Goal: Find specific page/section: Find specific page/section

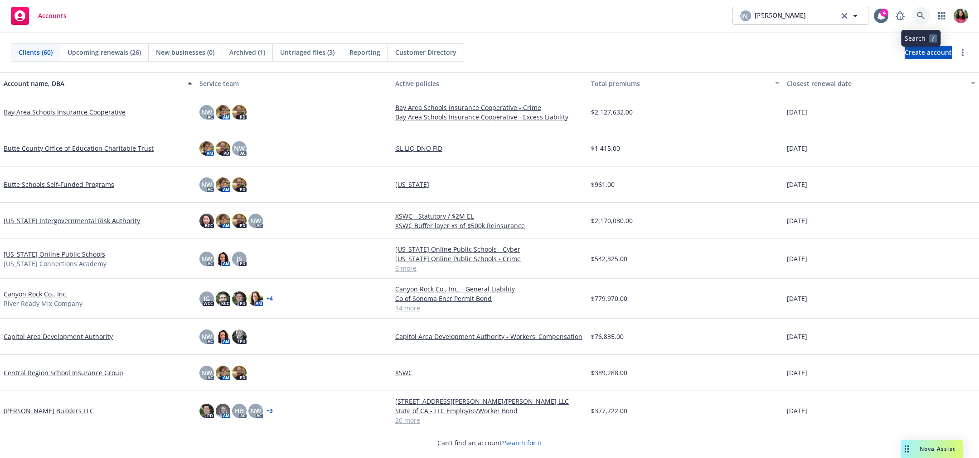
click at [920, 12] on icon at bounding box center [921, 16] width 8 height 8
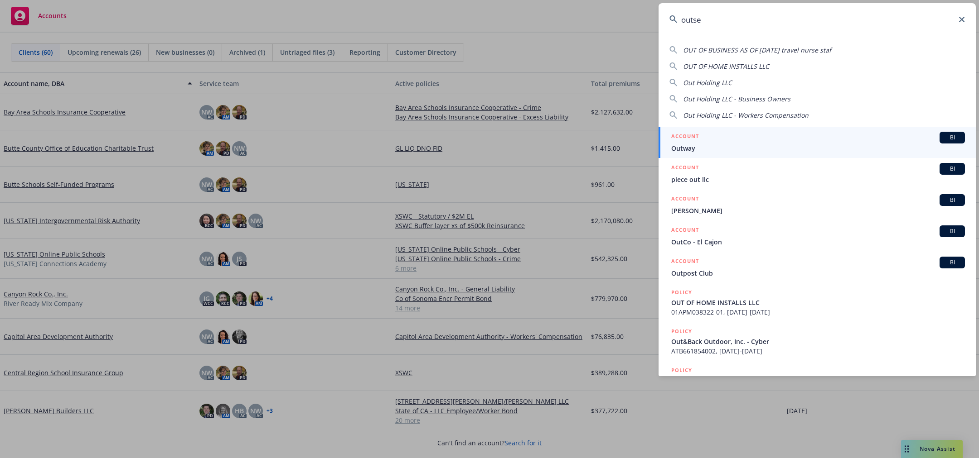
type input "outset"
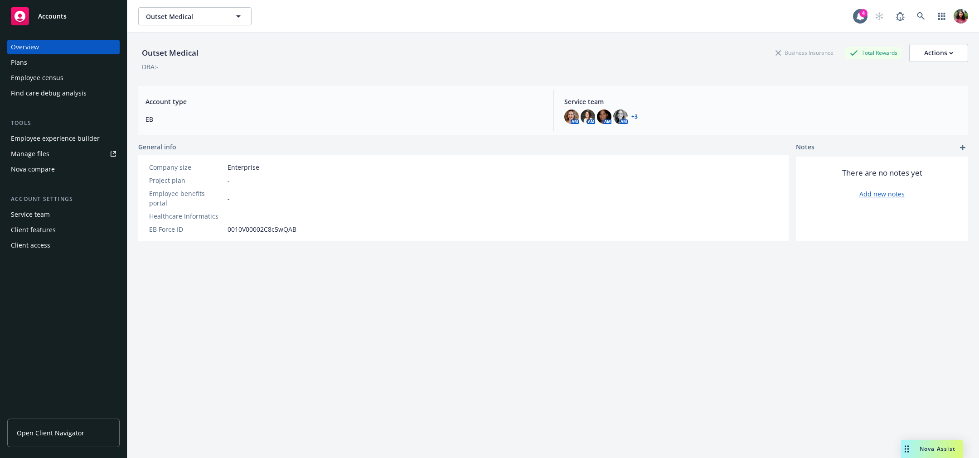
click at [68, 74] on div "Employee census" at bounding box center [63, 78] width 105 height 14
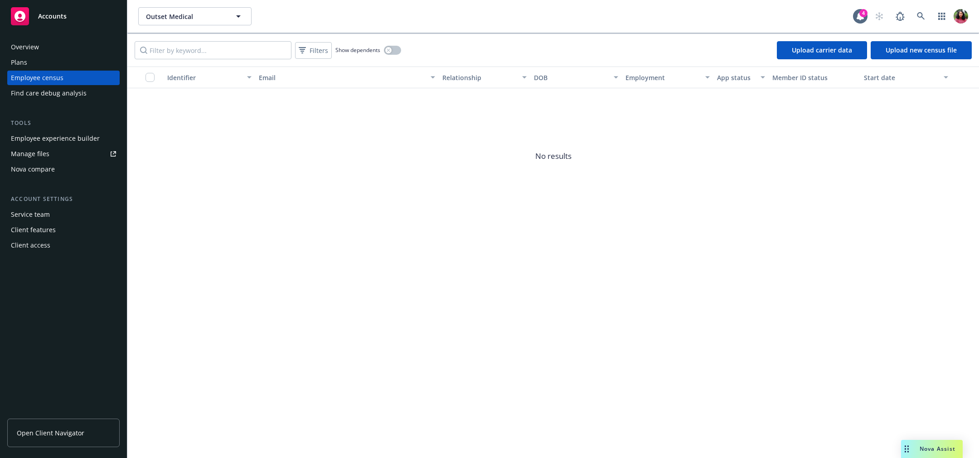
click at [64, 92] on div "Find care debug analysis" at bounding box center [49, 93] width 76 height 14
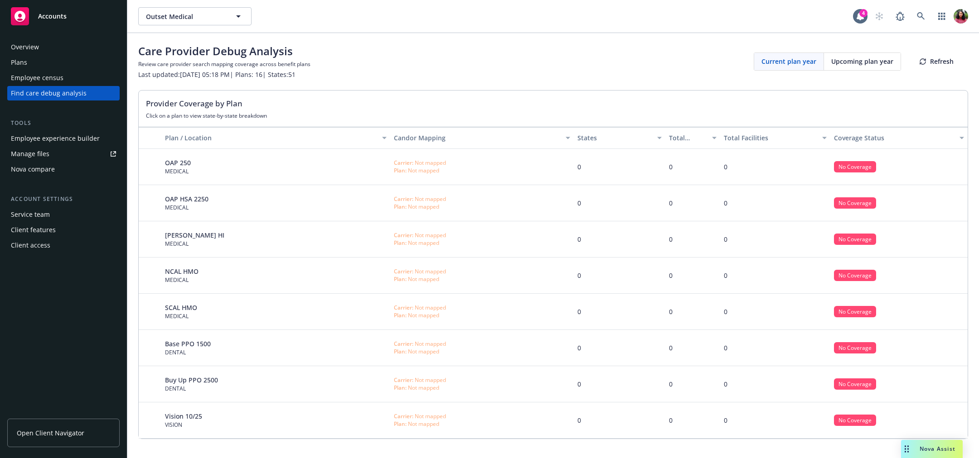
click at [420, 168] on div "Plan: Not mapped" at bounding box center [420, 171] width 52 height 8
